Goal: Entertainment & Leisure: Consume media (video, audio)

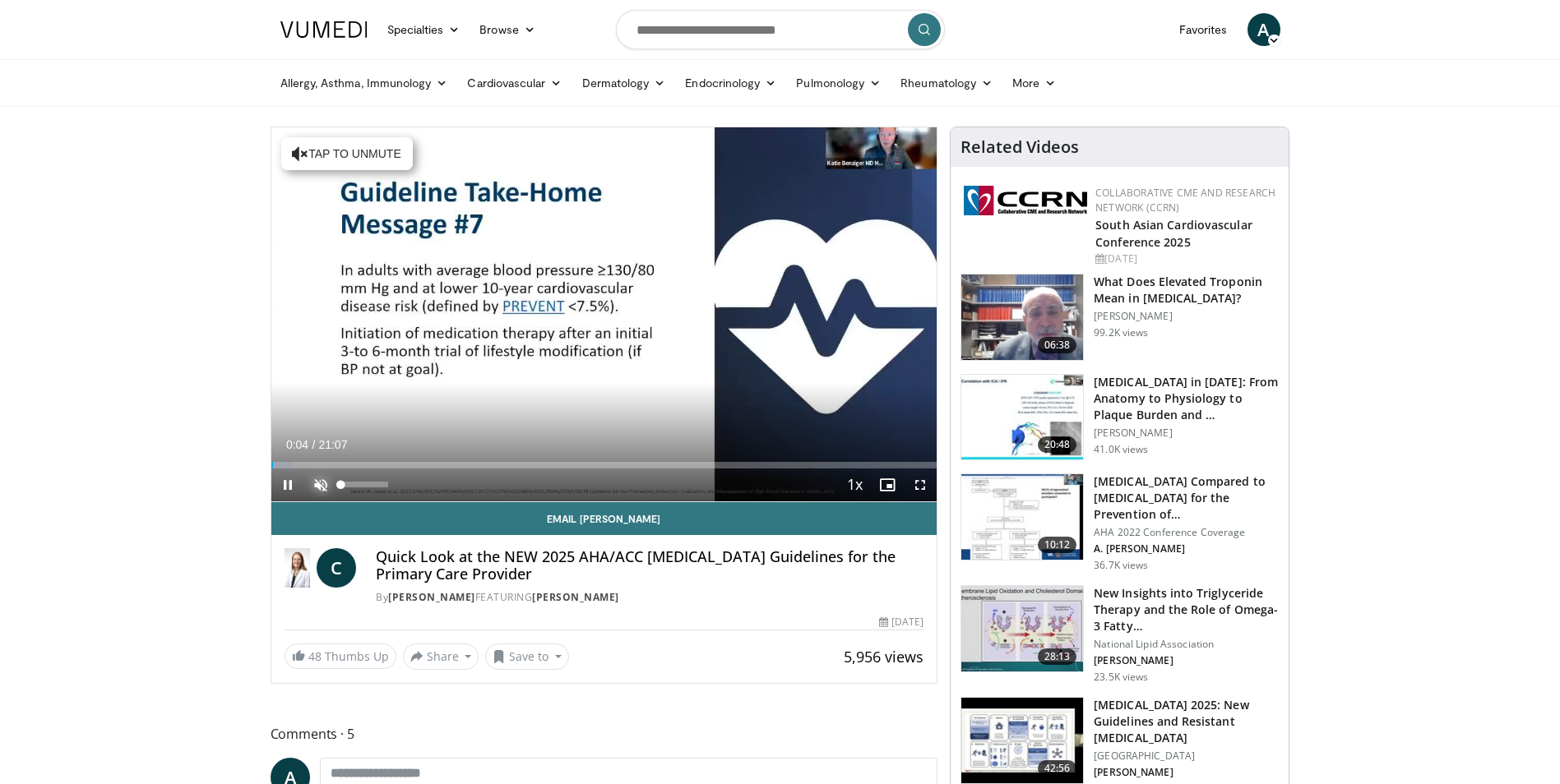
click at [314, 484] on span "Video Player" at bounding box center [321, 485] width 33 height 33
click at [284, 482] on span "Video Player" at bounding box center [288, 485] width 33 height 33
click at [281, 482] on span "Video Player" at bounding box center [288, 485] width 33 height 33
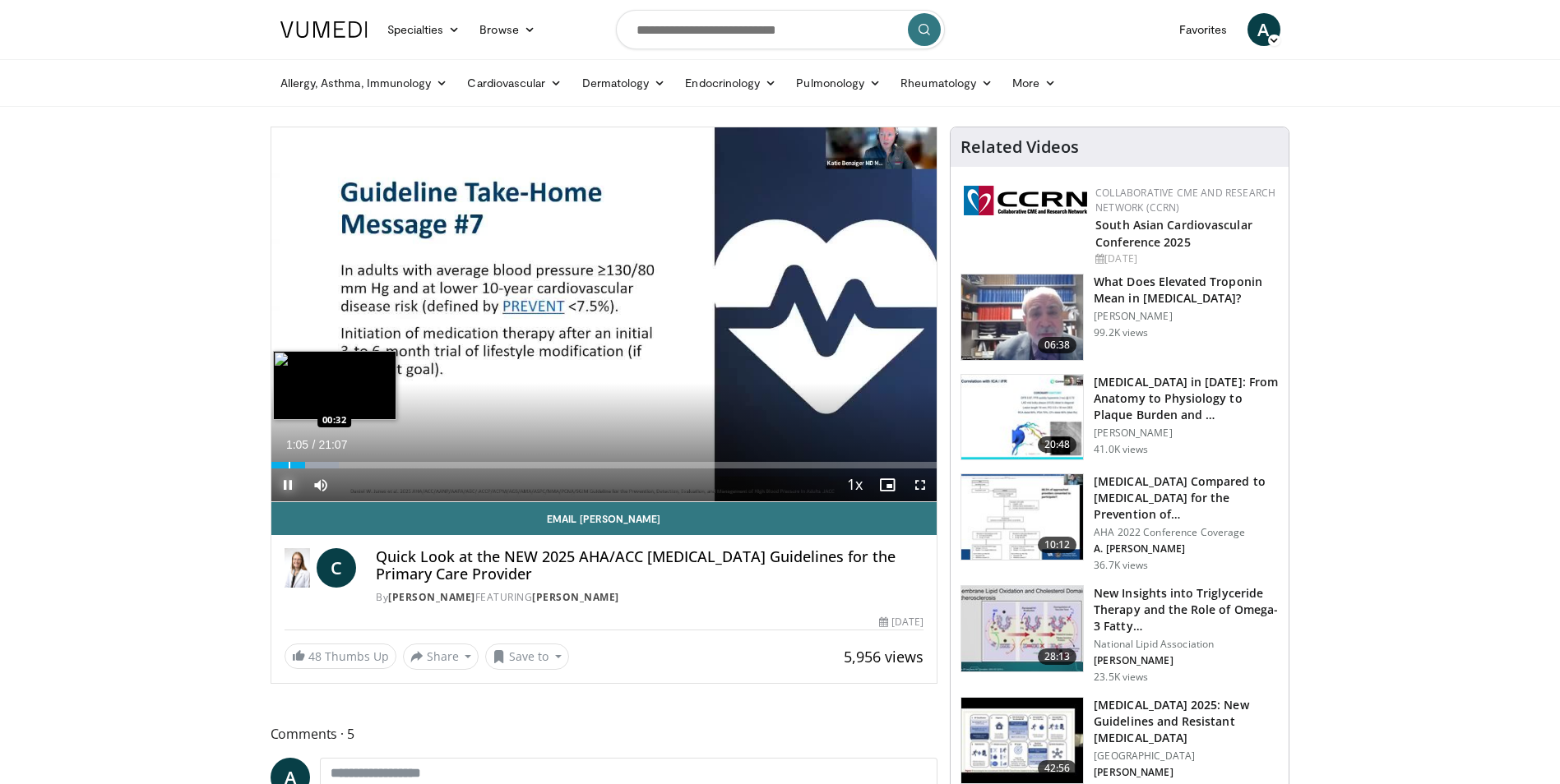
click at [289, 467] on div "Progress Bar" at bounding box center [290, 466] width 2 height 7
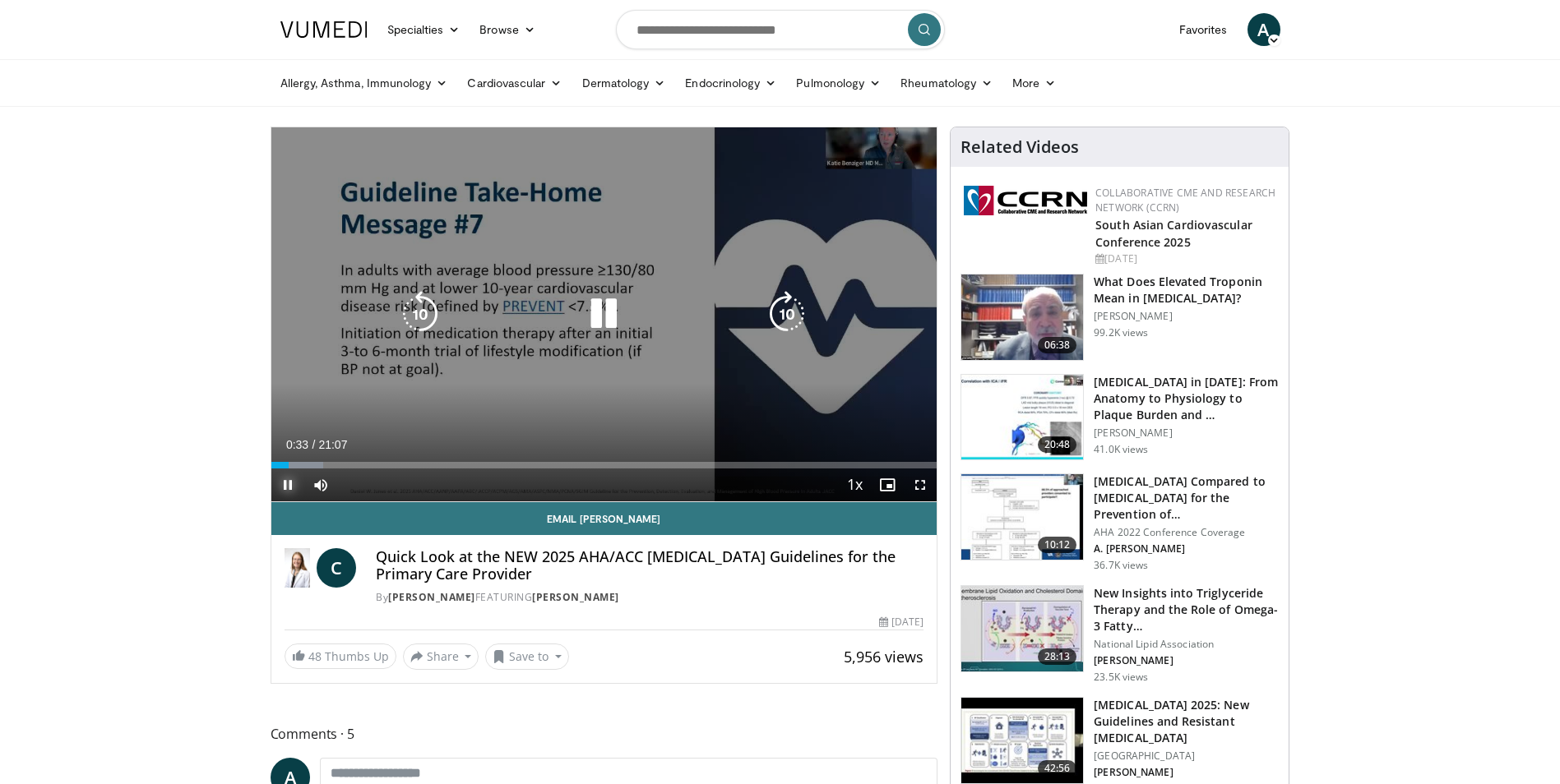
click at [280, 463] on div "00:33" at bounding box center [280, 466] width 18 height 7
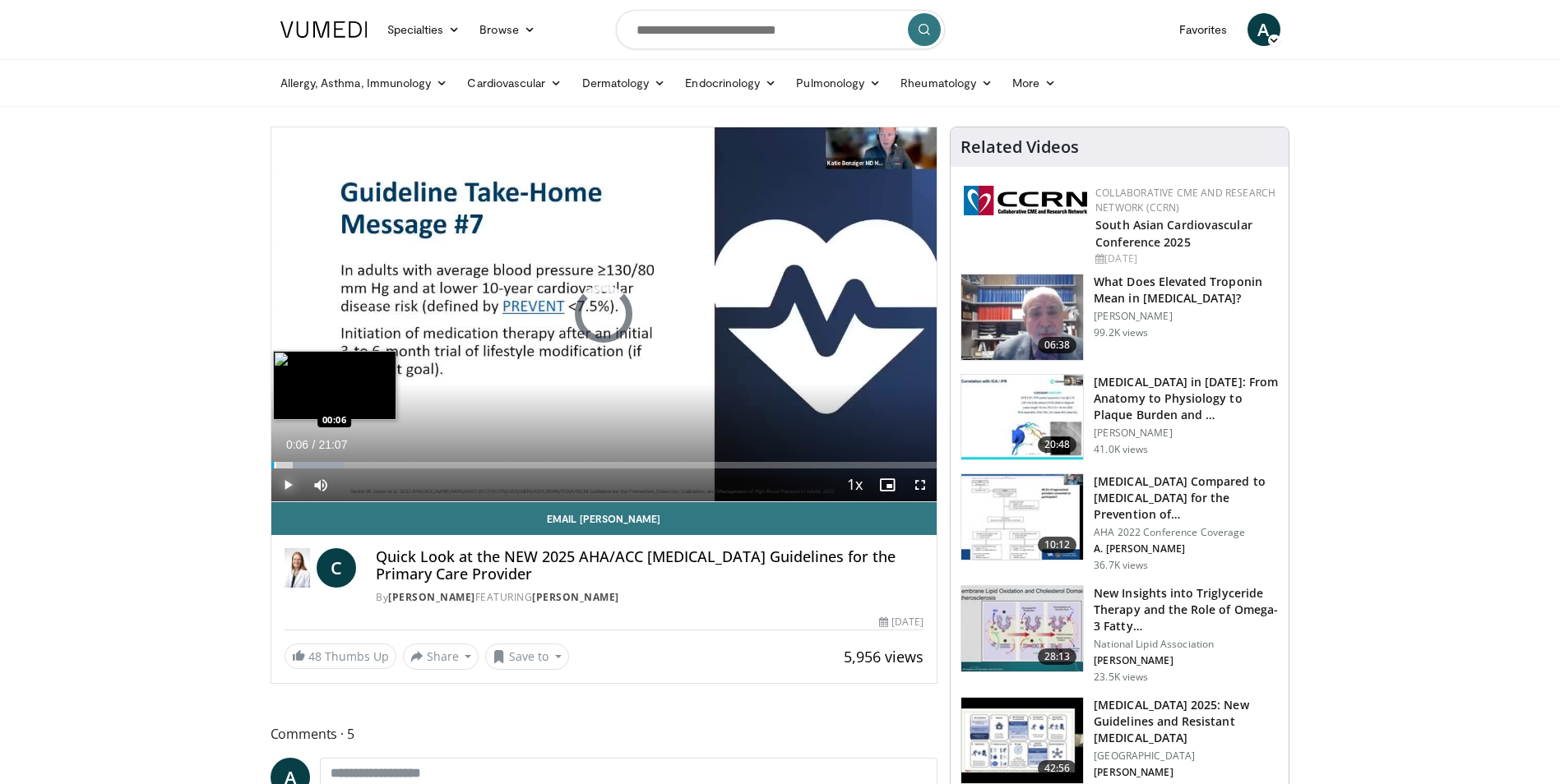
click at [275, 466] on div "Progress Bar" at bounding box center [276, 466] width 2 height 7
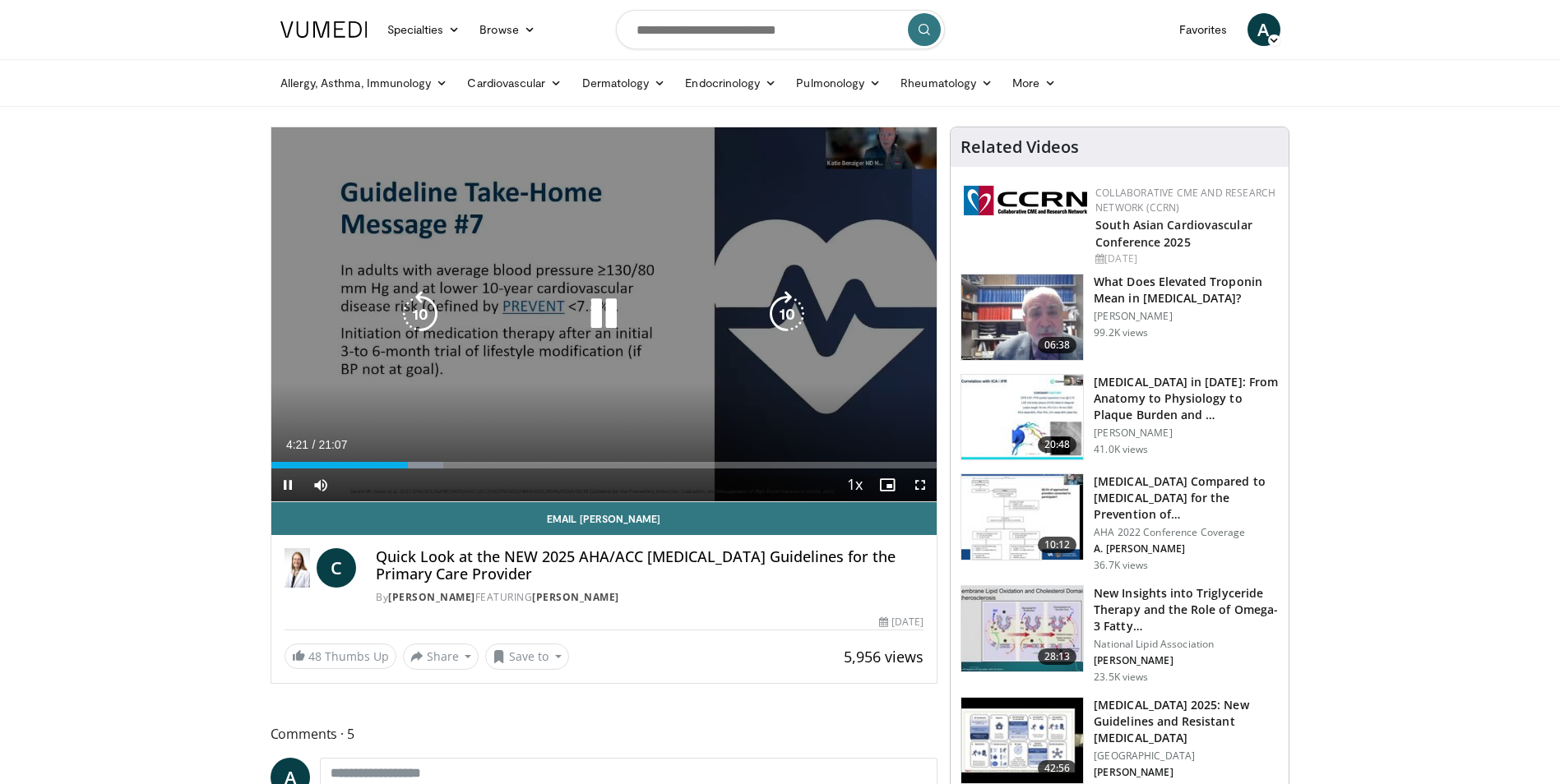
click at [392, 464] on video-js "**********" at bounding box center [604, 315] width 666 height 375
click at [414, 300] on icon "Video Player" at bounding box center [420, 314] width 46 height 46
click at [411, 312] on icon "Video Player" at bounding box center [420, 314] width 46 height 46
click at [434, 319] on icon "Video Player" at bounding box center [420, 314] width 46 height 46
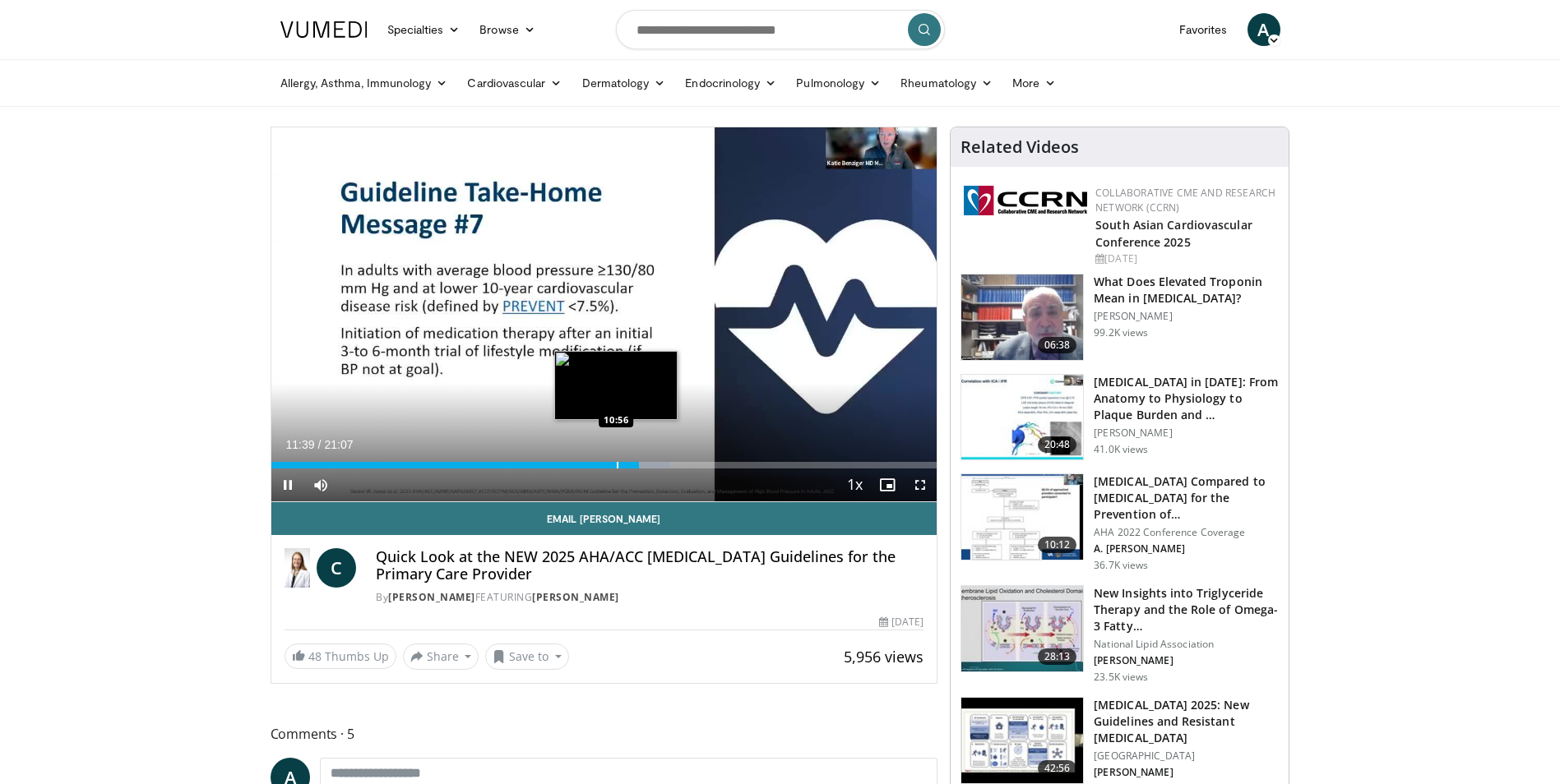
click at [615, 463] on div "11:39" at bounding box center [455, 466] width 368 height 7
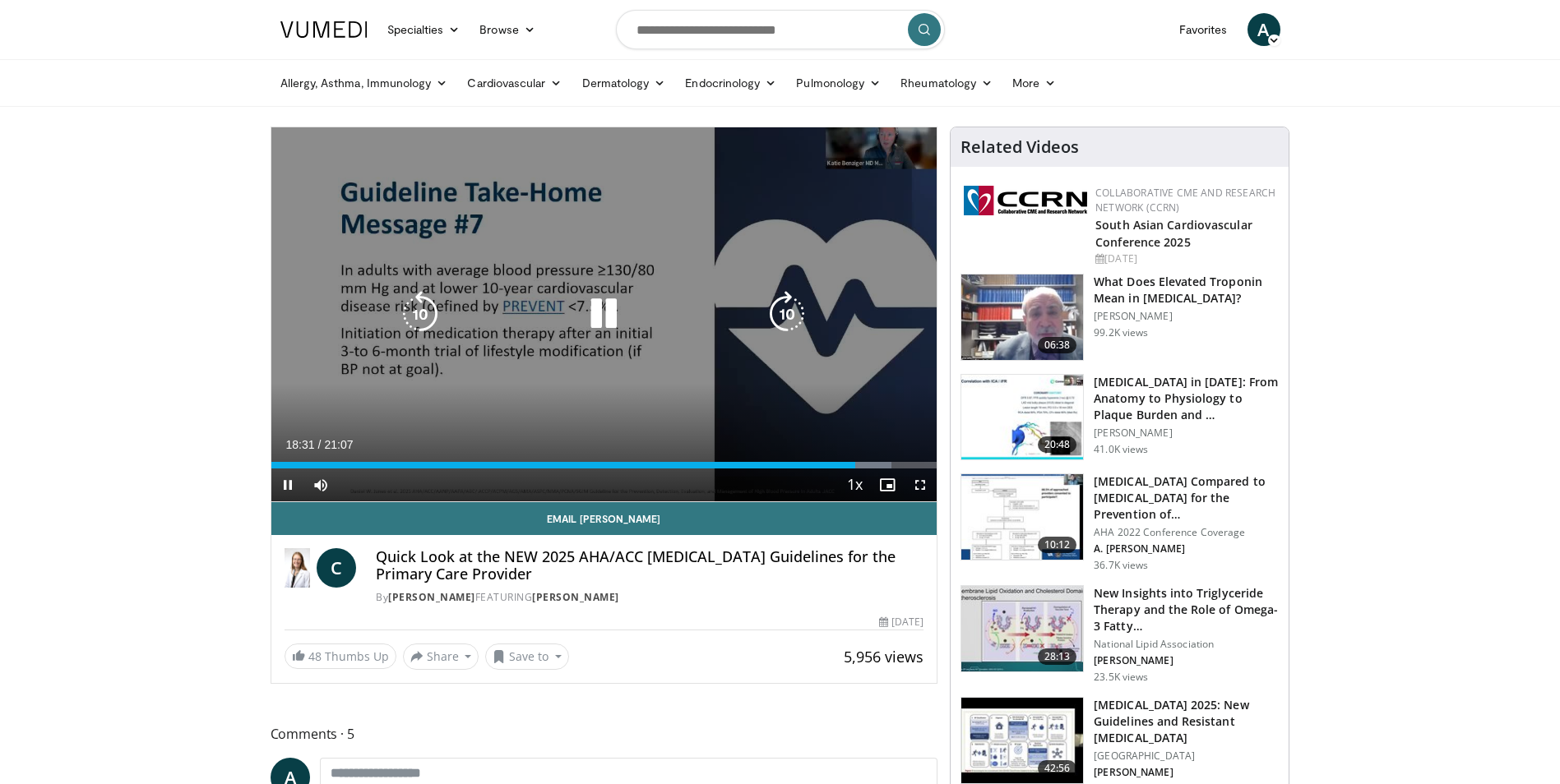
click at [422, 311] on icon "Video Player" at bounding box center [420, 314] width 46 height 46
click at [421, 311] on icon "Video Player" at bounding box center [420, 314] width 46 height 46
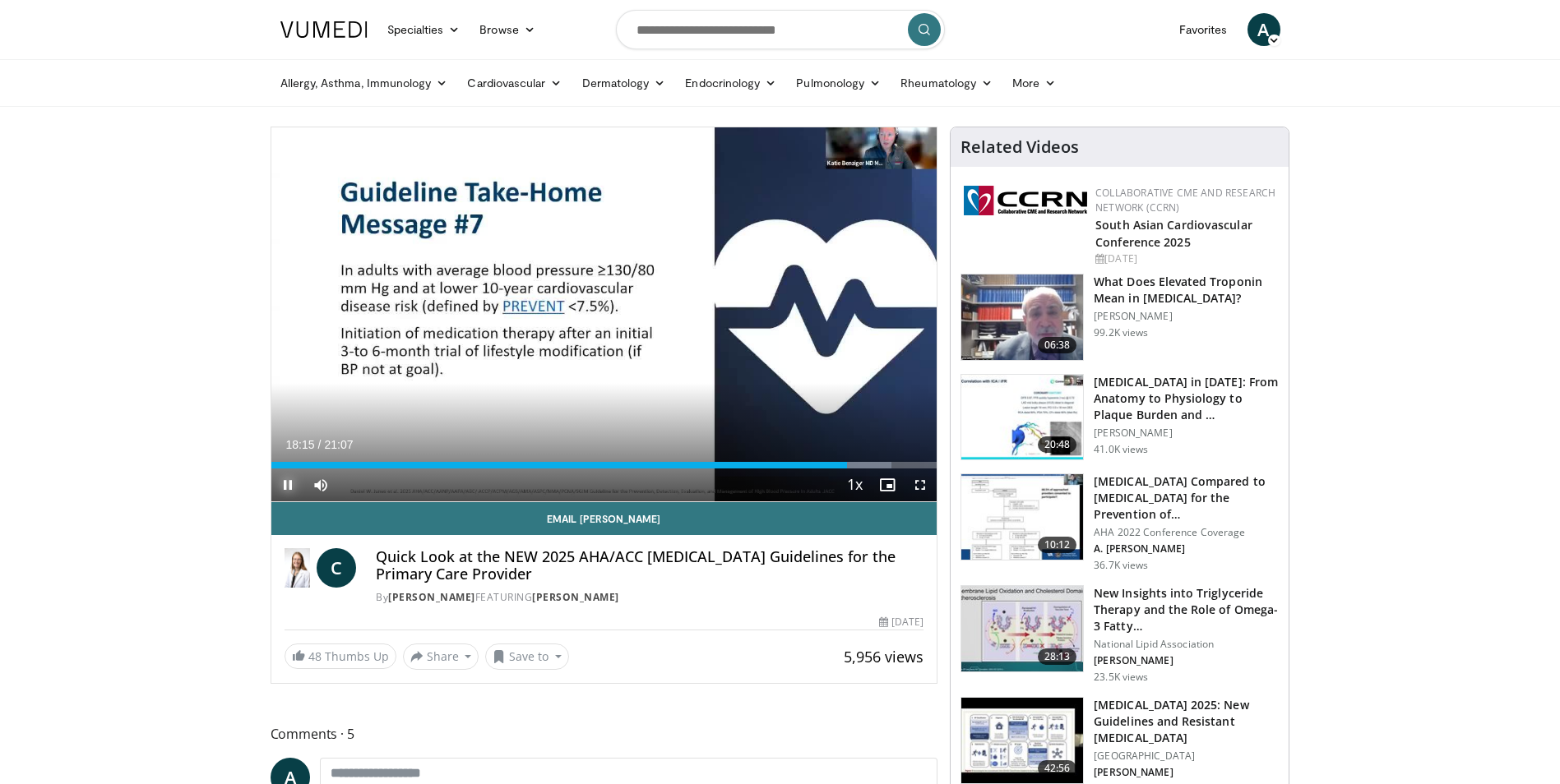
click at [284, 486] on span "Video Player" at bounding box center [288, 485] width 33 height 33
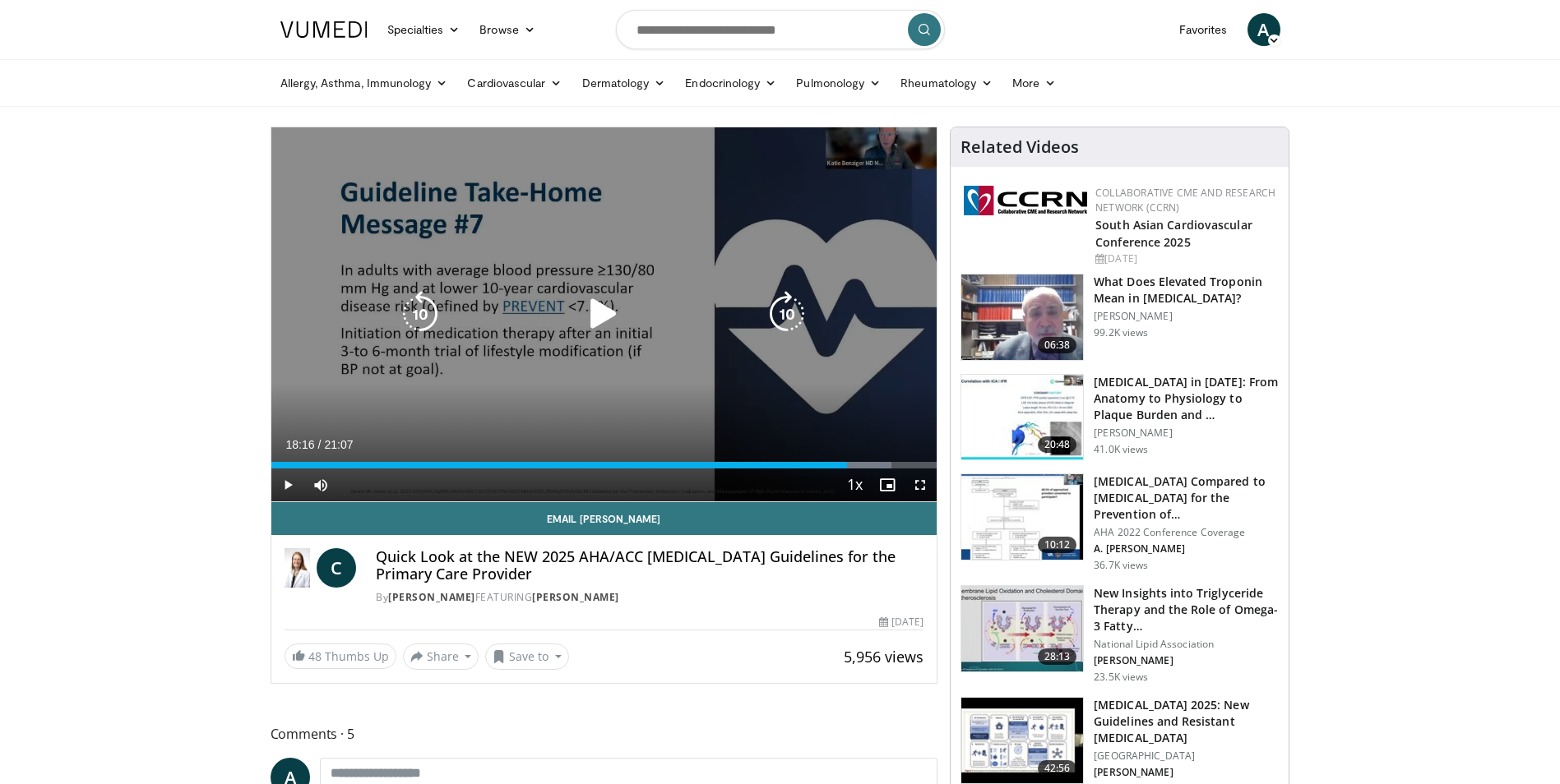
click at [427, 309] on icon "Video Player" at bounding box center [420, 314] width 46 height 46
